Goal: Task Accomplishment & Management: Use online tool/utility

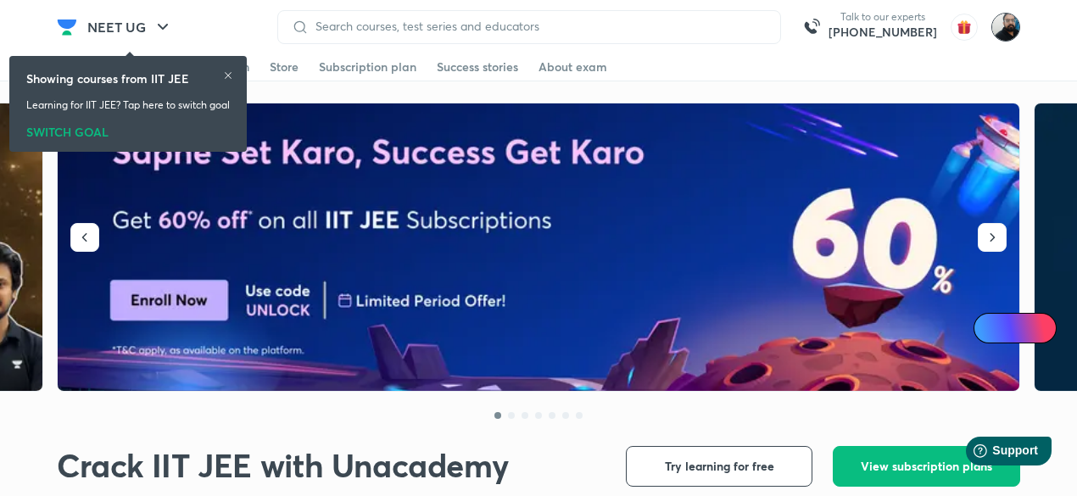
click at [1006, 34] on img at bounding box center [1005, 27] width 29 height 29
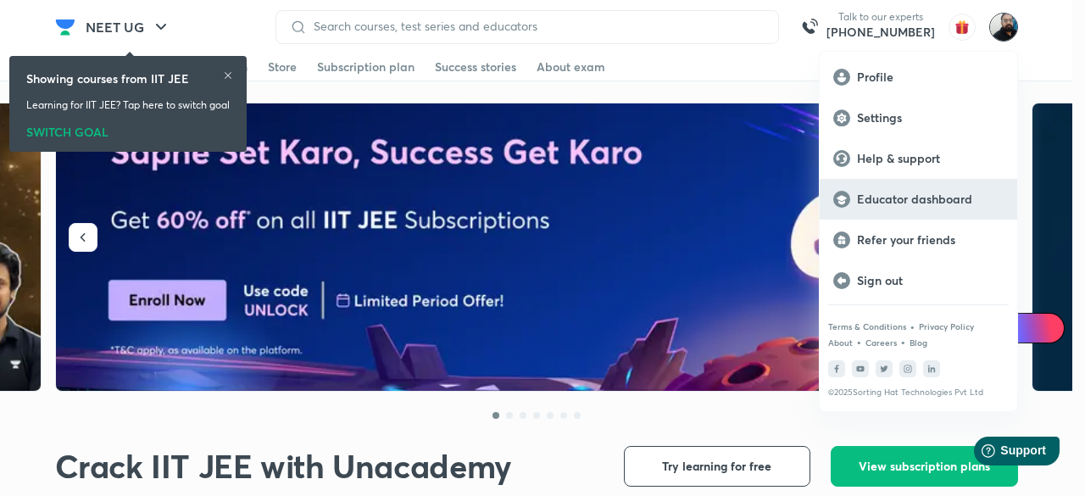
click at [924, 203] on p "Educator dashboard" at bounding box center [930, 199] width 147 height 15
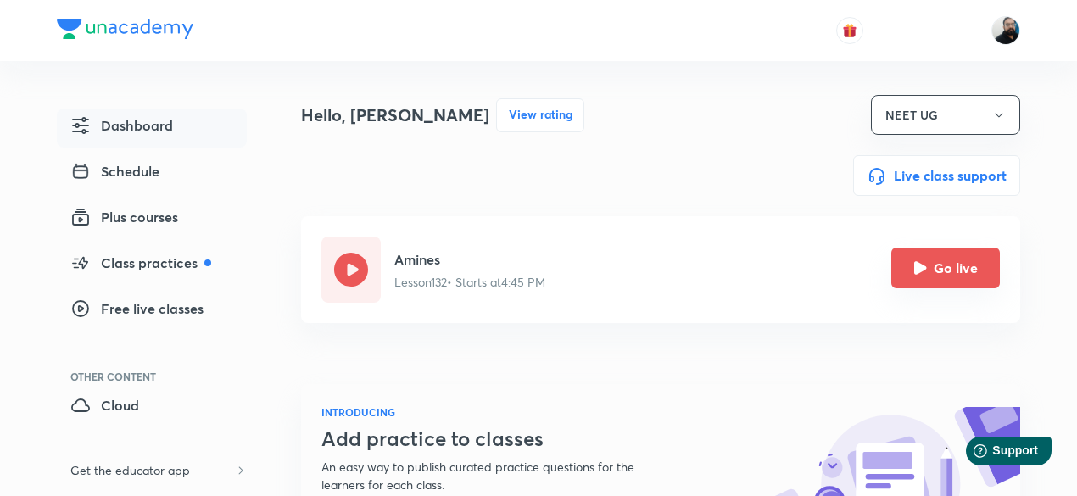
click at [919, 273] on icon "Go live" at bounding box center [920, 267] width 13 height 13
click at [922, 268] on icon "Go live" at bounding box center [920, 267] width 13 height 13
